Goal: Find specific fact: Find specific fact

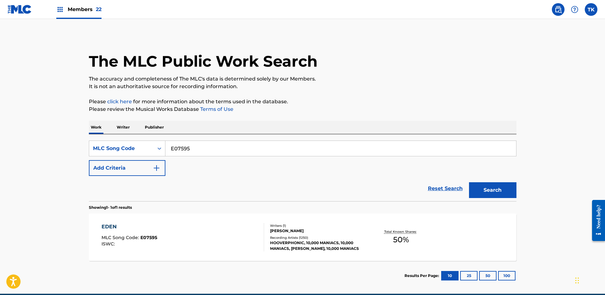
click at [206, 152] on input "E07595" at bounding box center [340, 148] width 351 height 15
paste input "CB1J9B"
type input "CB1J9B"
click at [530, 190] on main "The MLC Public Work Search The accuracy and completeness of The MLC's data is d…" at bounding box center [302, 156] width 605 height 275
drag, startPoint x: 496, startPoint y: 194, endPoint x: 491, endPoint y: 196, distance: 5.1
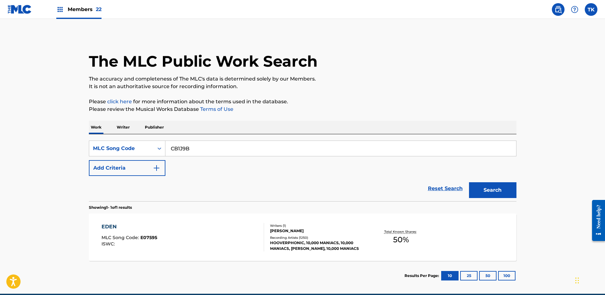
click at [497, 194] on button "Search" at bounding box center [492, 190] width 47 height 16
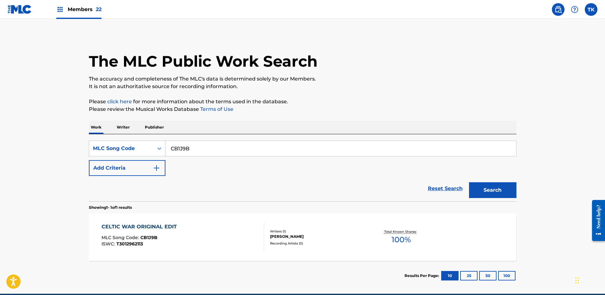
click at [249, 248] on div "CELTIC WAR ORIGINAL EDIT MLC Song Code : CB1J9B ISWC : T3012962113" at bounding box center [183, 237] width 163 height 28
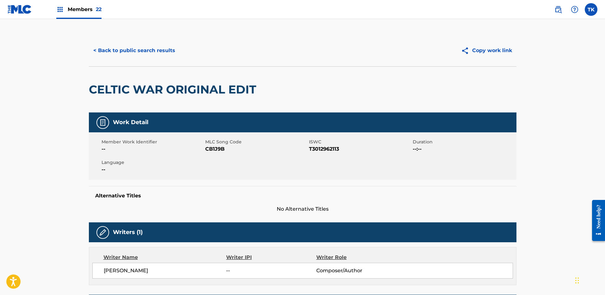
click at [130, 52] on button "< Back to public search results" at bounding box center [134, 51] width 91 height 16
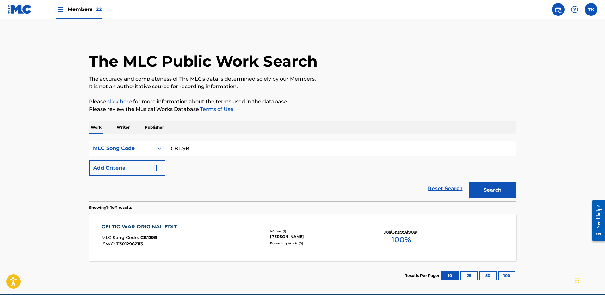
click at [165, 237] on div "MLC Song Code : CB1J9B" at bounding box center [141, 239] width 78 height 6
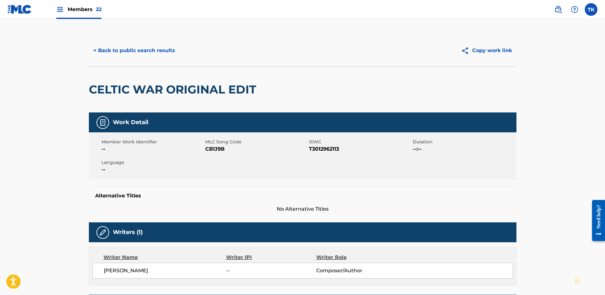
click at [131, 41] on div "< Back to public search results Copy work link" at bounding box center [303, 51] width 428 height 32
click at [135, 48] on button "< Back to public search results" at bounding box center [134, 51] width 91 height 16
